Goal: Task Accomplishment & Management: Use online tool/utility

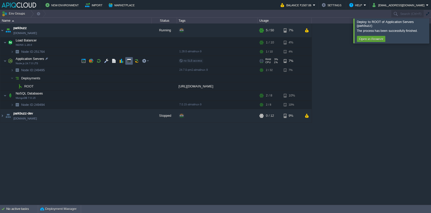
click at [127, 60] on button "button" at bounding box center [129, 61] width 5 height 5
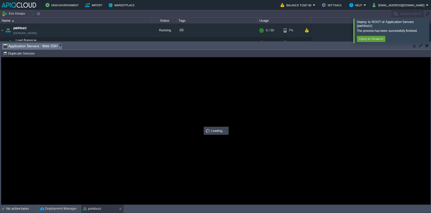
click at [279, 100] on div at bounding box center [215, 130] width 429 height 147
type input "#000000"
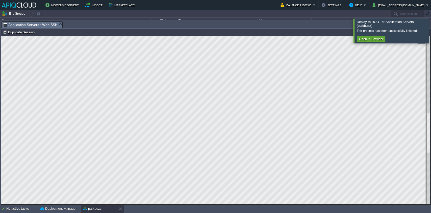
drag, startPoint x: 143, startPoint y: 84, endPoint x: 0, endPoint y: 94, distance: 143.1
click at [1, 36] on html "Copy: Ctrl + Shift + C Paste: Ctrl + V Settings: Ctrl + Shift + Alt 0" at bounding box center [215, 36] width 429 height 0
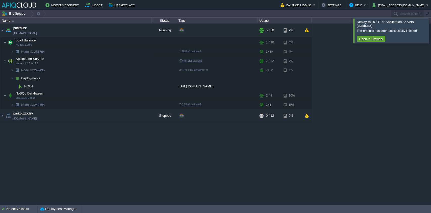
click at [75, 158] on div "parkbuzz parkbuzz.in1.apiqcloud.com Running + Add to Env Group RAM 7% CPU 1% 5 …" at bounding box center [215, 113] width 431 height 181
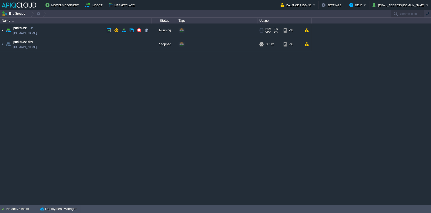
click at [1, 30] on img at bounding box center [2, 30] width 4 height 14
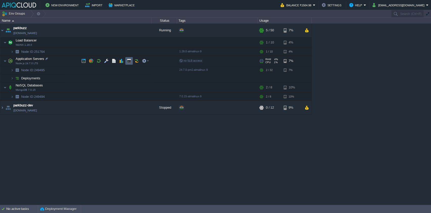
click at [127, 63] on td at bounding box center [129, 61] width 8 height 8
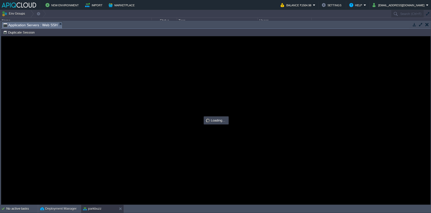
type input "#000000"
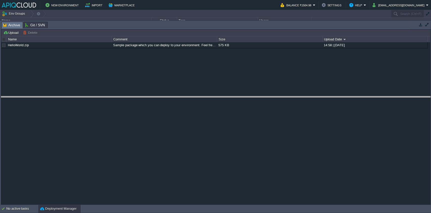
drag, startPoint x: 74, startPoint y: 23, endPoint x: 70, endPoint y: 103, distance: 80.3
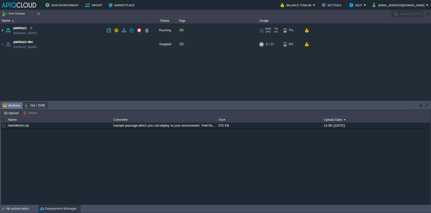
click at [3, 29] on img at bounding box center [2, 30] width 4 height 14
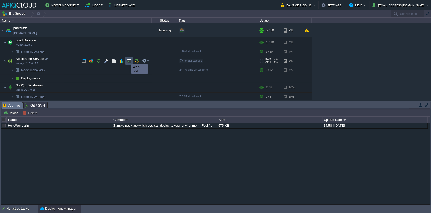
click at [127, 60] on button "button" at bounding box center [129, 61] width 5 height 5
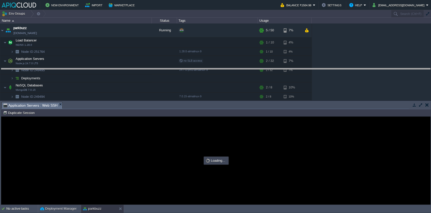
drag, startPoint x: 154, startPoint y: 105, endPoint x: 167, endPoint y: 71, distance: 36.8
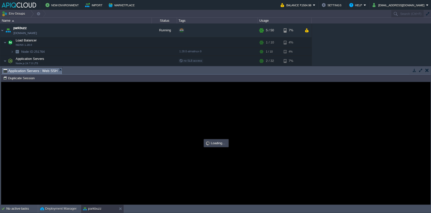
click at [180, 138] on div at bounding box center [215, 143] width 429 height 122
type input "#000000"
